Goal: Register for event/course

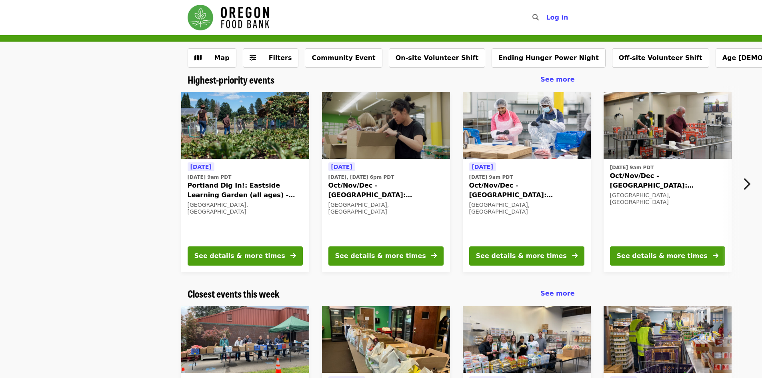
click at [745, 184] on icon "chevron-right icon" at bounding box center [746, 183] width 8 height 15
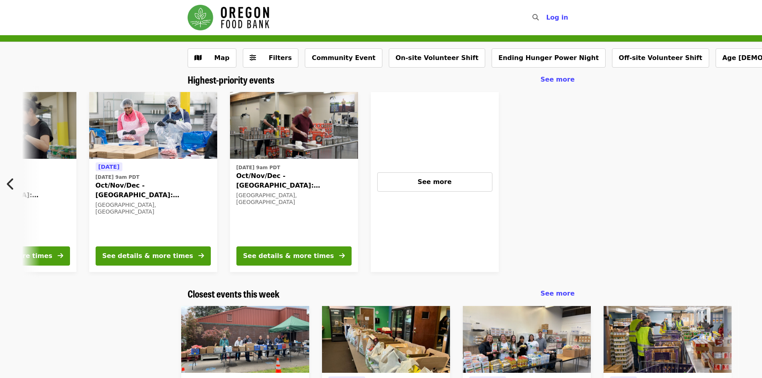
scroll to position [0, 374]
click at [437, 173] on button "See more" at bounding box center [434, 181] width 115 height 19
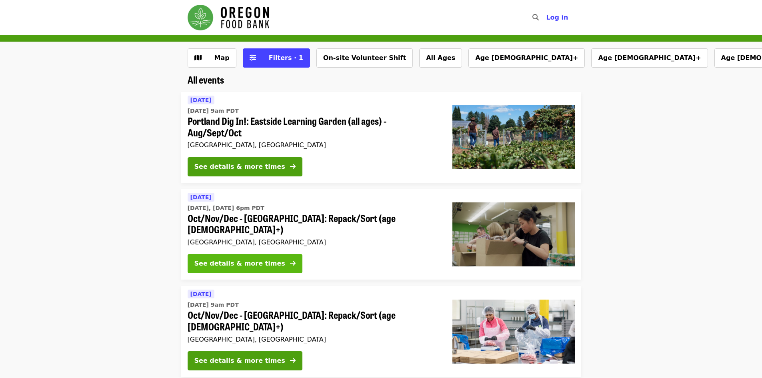
click at [251, 259] on div "See details & more times" at bounding box center [239, 264] width 91 height 10
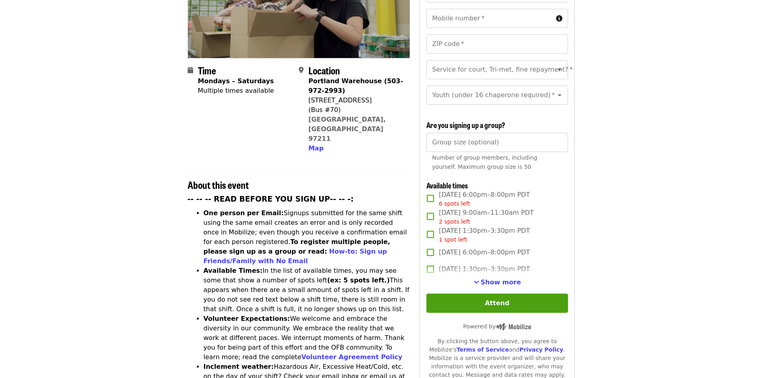
scroll to position [160, 0]
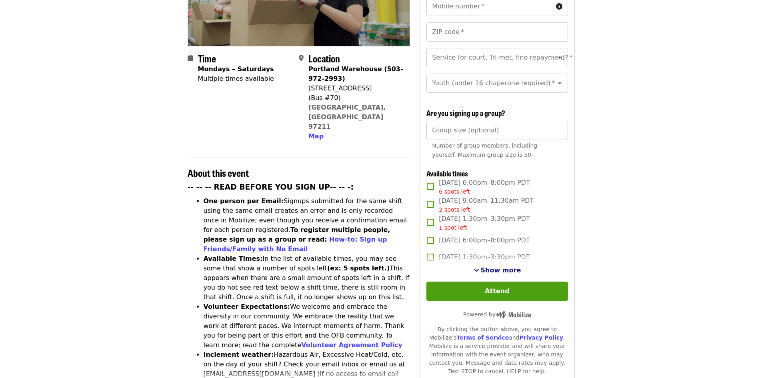
click at [498, 267] on span "Show more" at bounding box center [501, 270] width 40 height 8
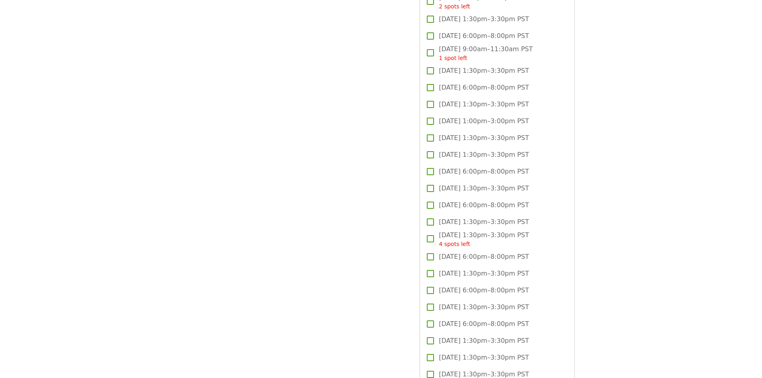
scroll to position [1040, 0]
